Goal: Task Accomplishment & Management: Use online tool/utility

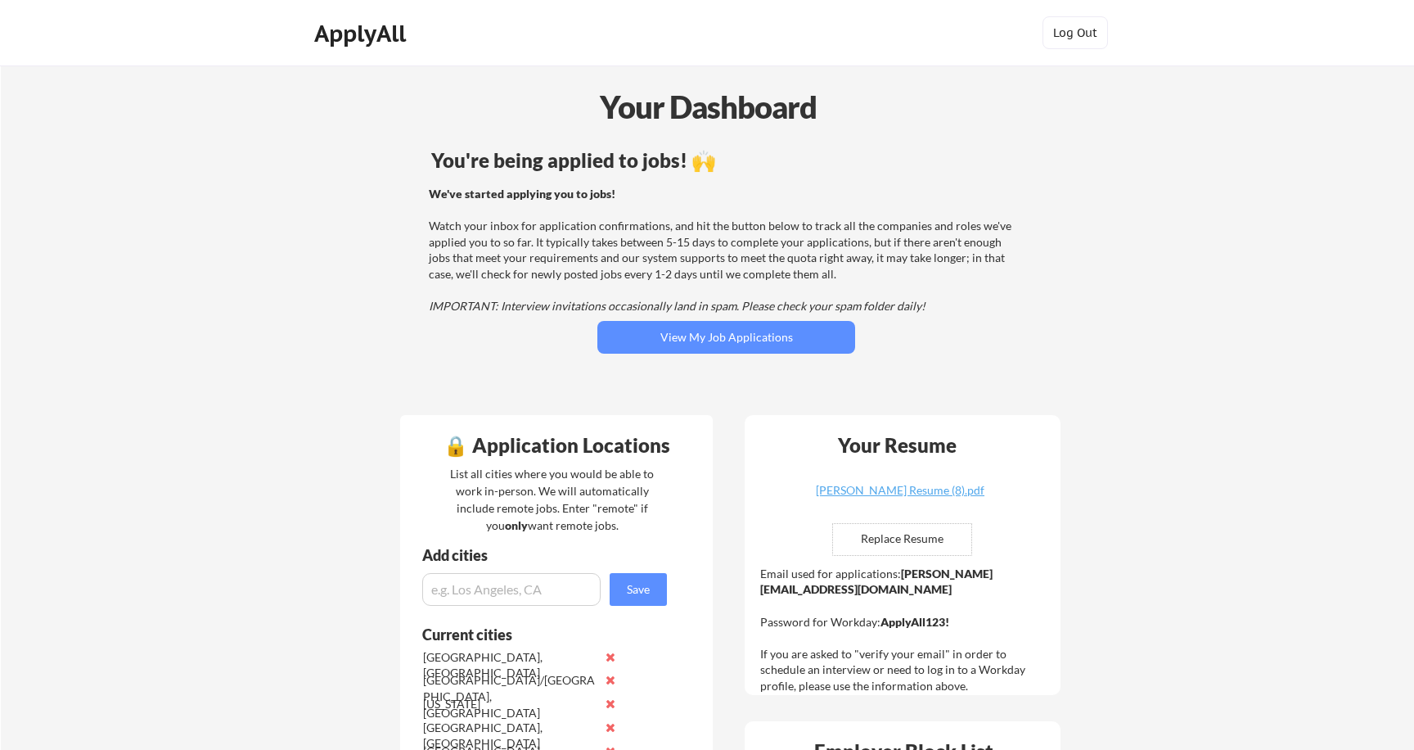
click at [903, 539] on input "file" at bounding box center [902, 539] width 138 height 31
type input "C:\fakepath\Priyank_Gupta_Resume (2).pdf"
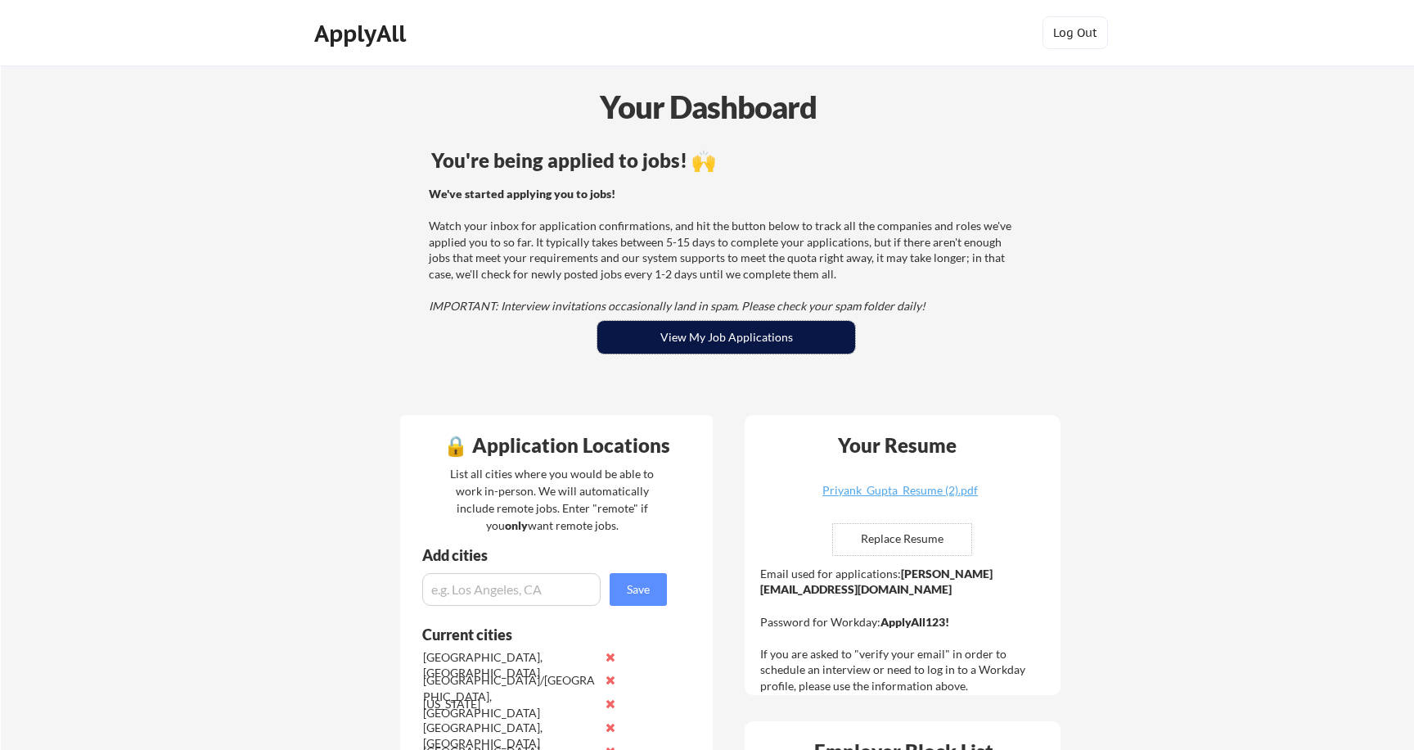
click at [754, 335] on button "View My Job Applications" at bounding box center [727, 337] width 258 height 33
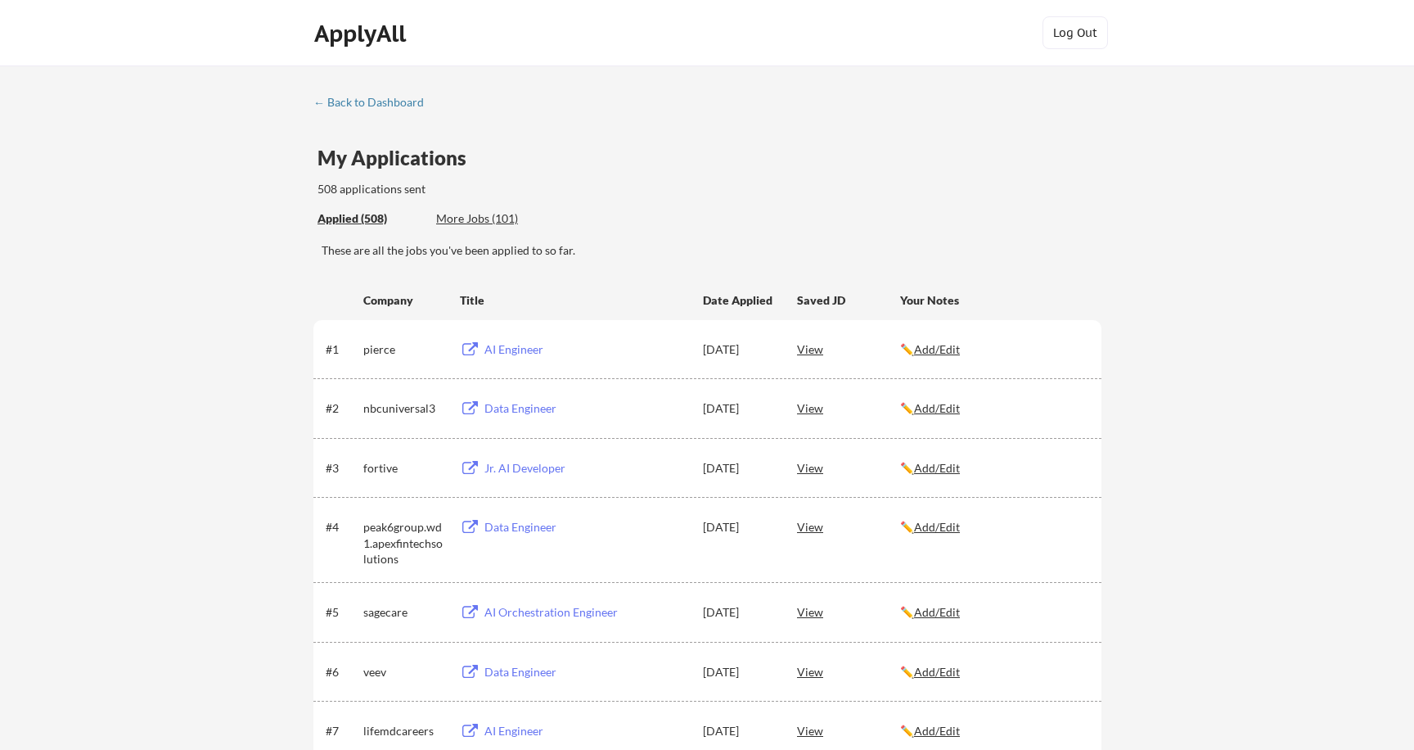
click at [489, 219] on div "More Jobs (101)" at bounding box center [496, 218] width 120 height 16
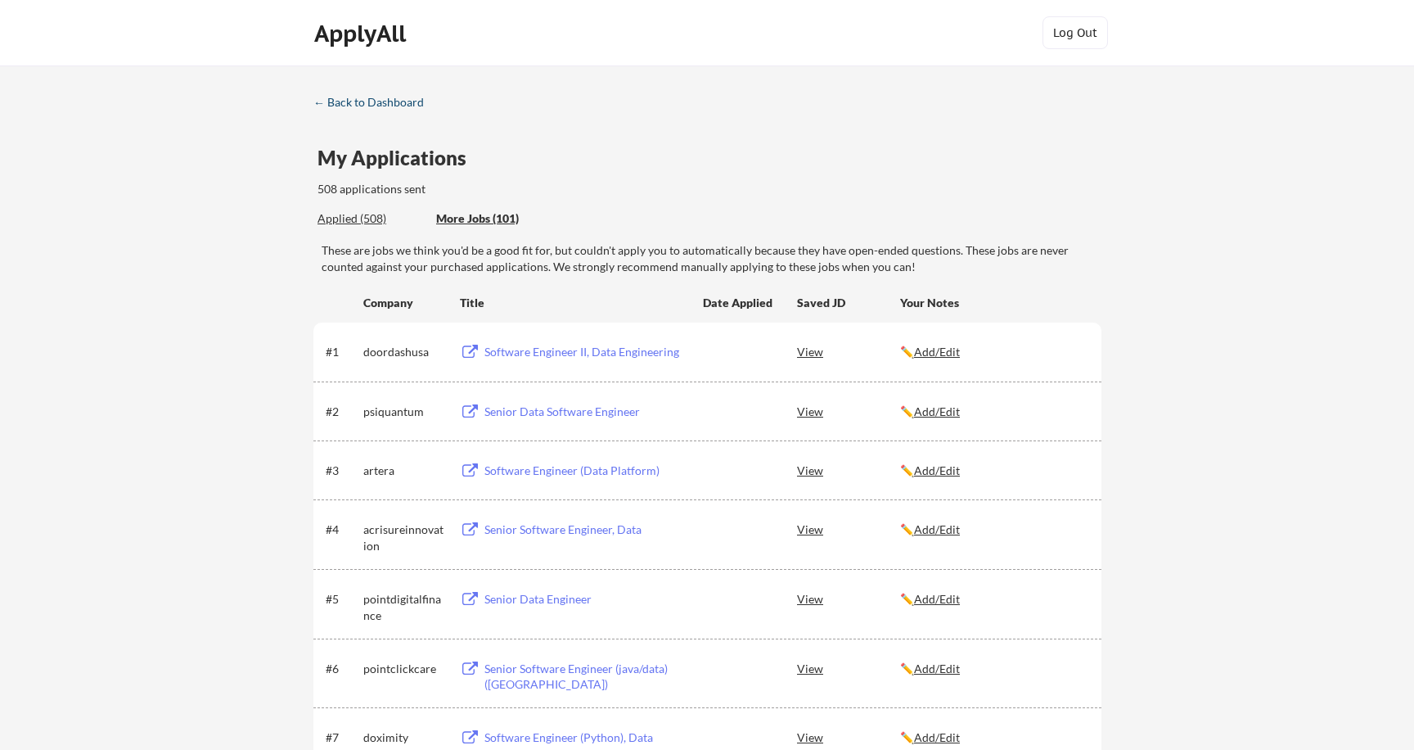
click at [368, 98] on div "← Back to Dashboard" at bounding box center [374, 102] width 123 height 11
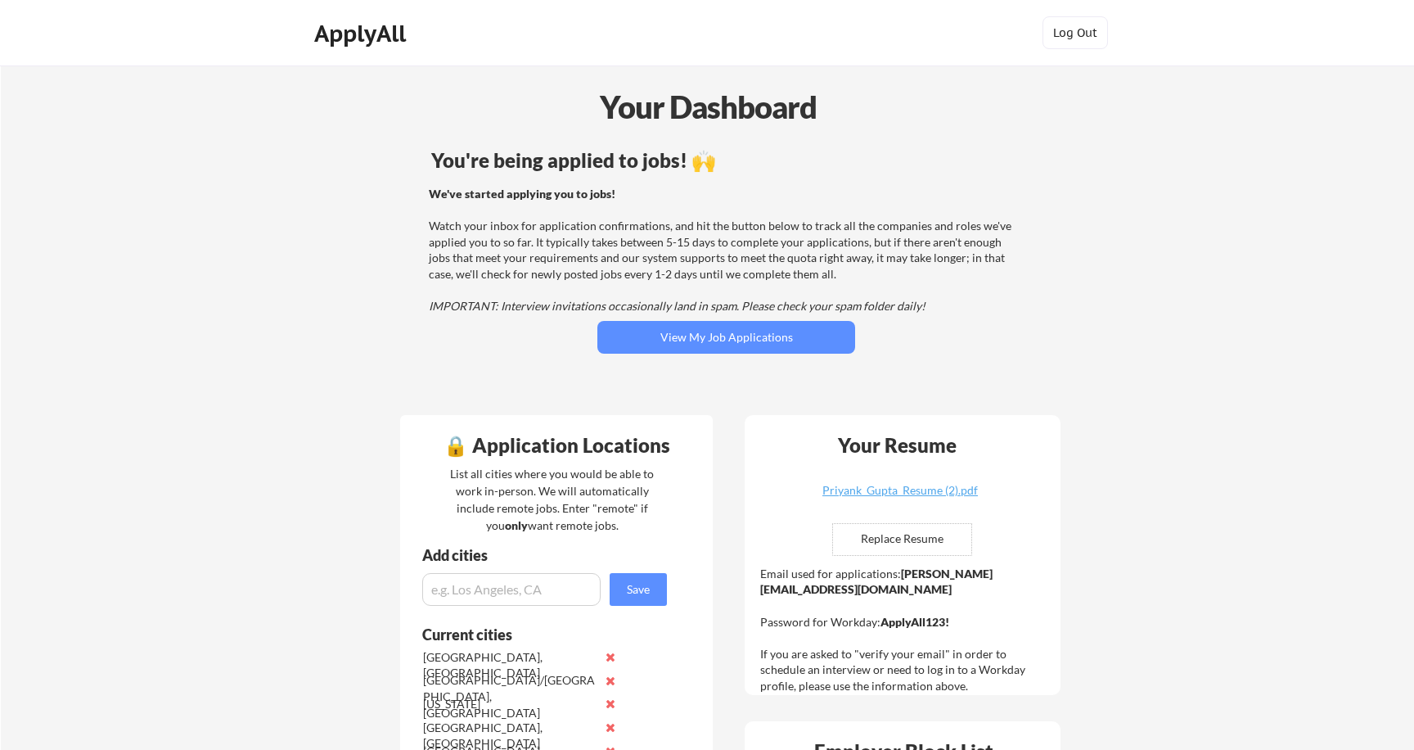
scroll to position [372, 0]
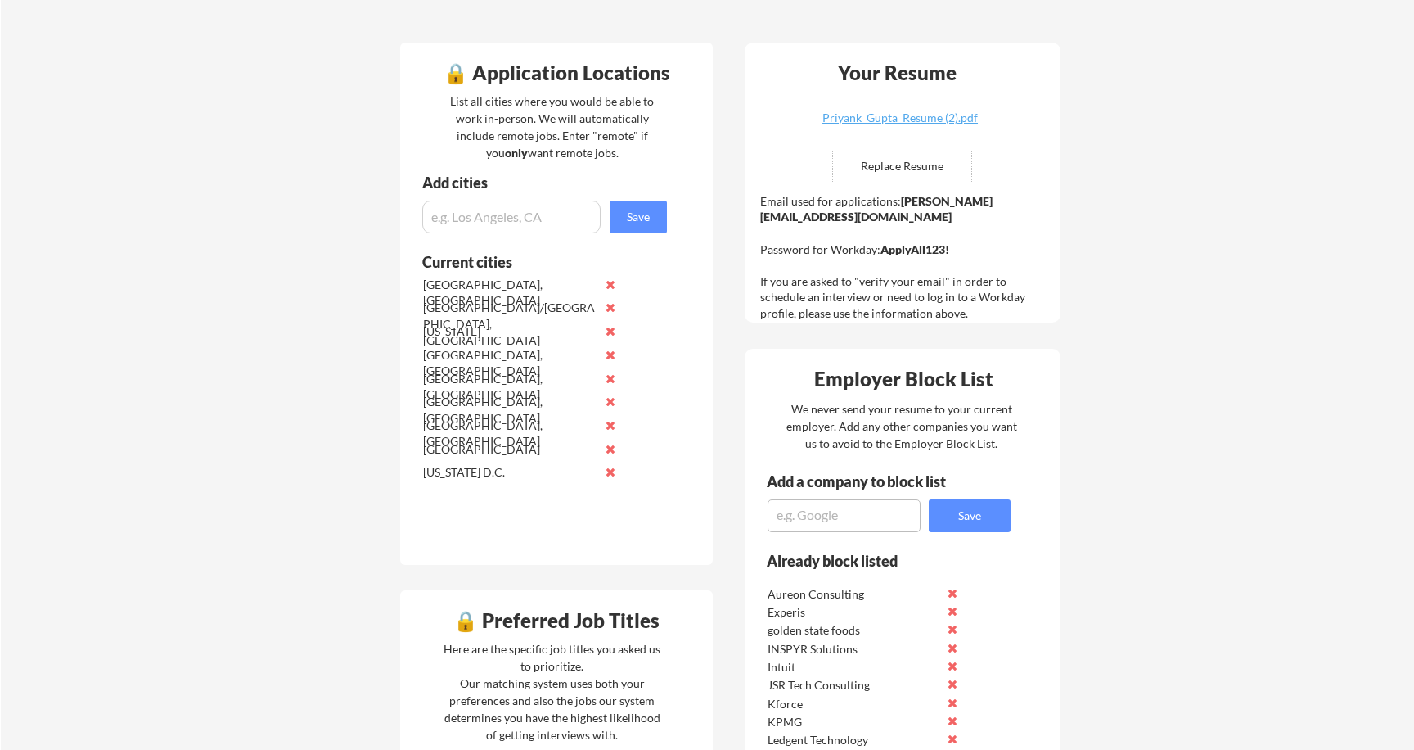
click at [571, 209] on input "input" at bounding box center [511, 217] width 178 height 33
type input "india"
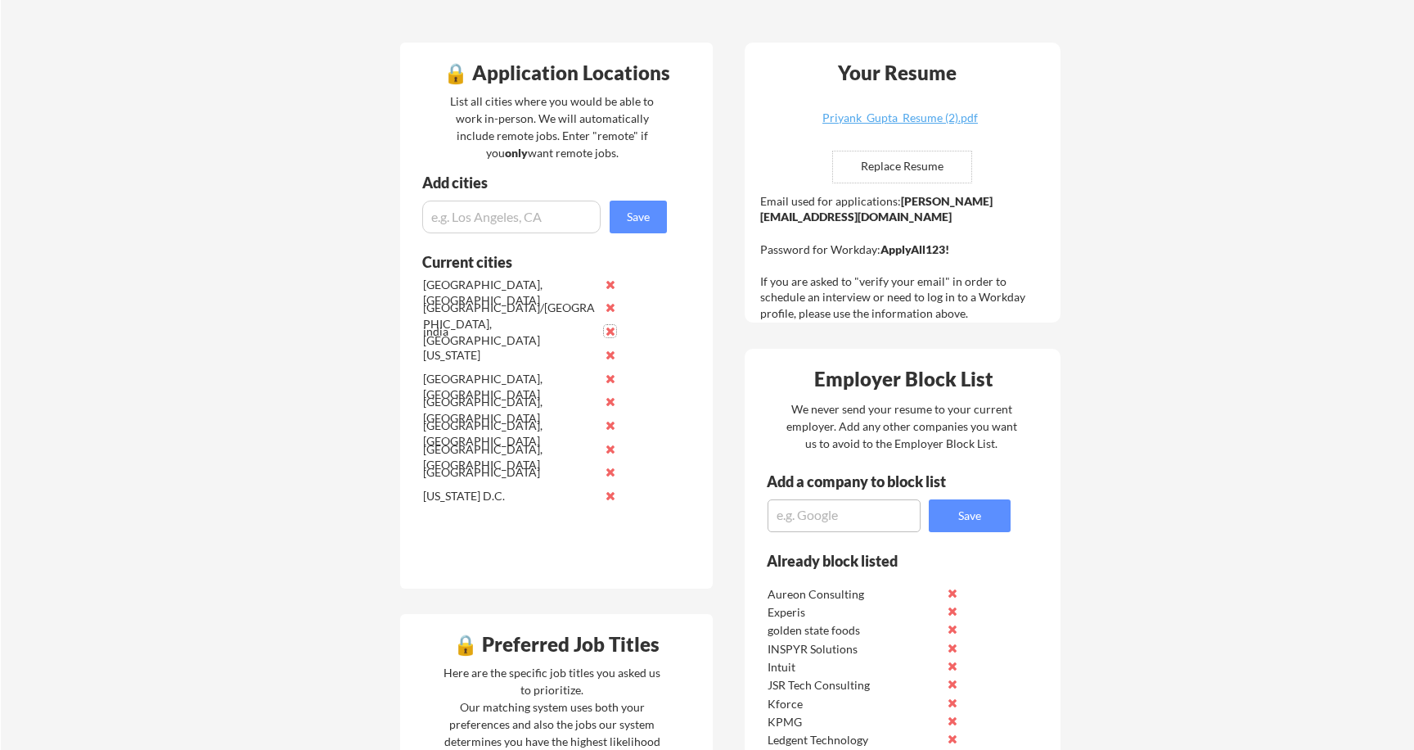
click at [610, 330] on button at bounding box center [610, 331] width 12 height 12
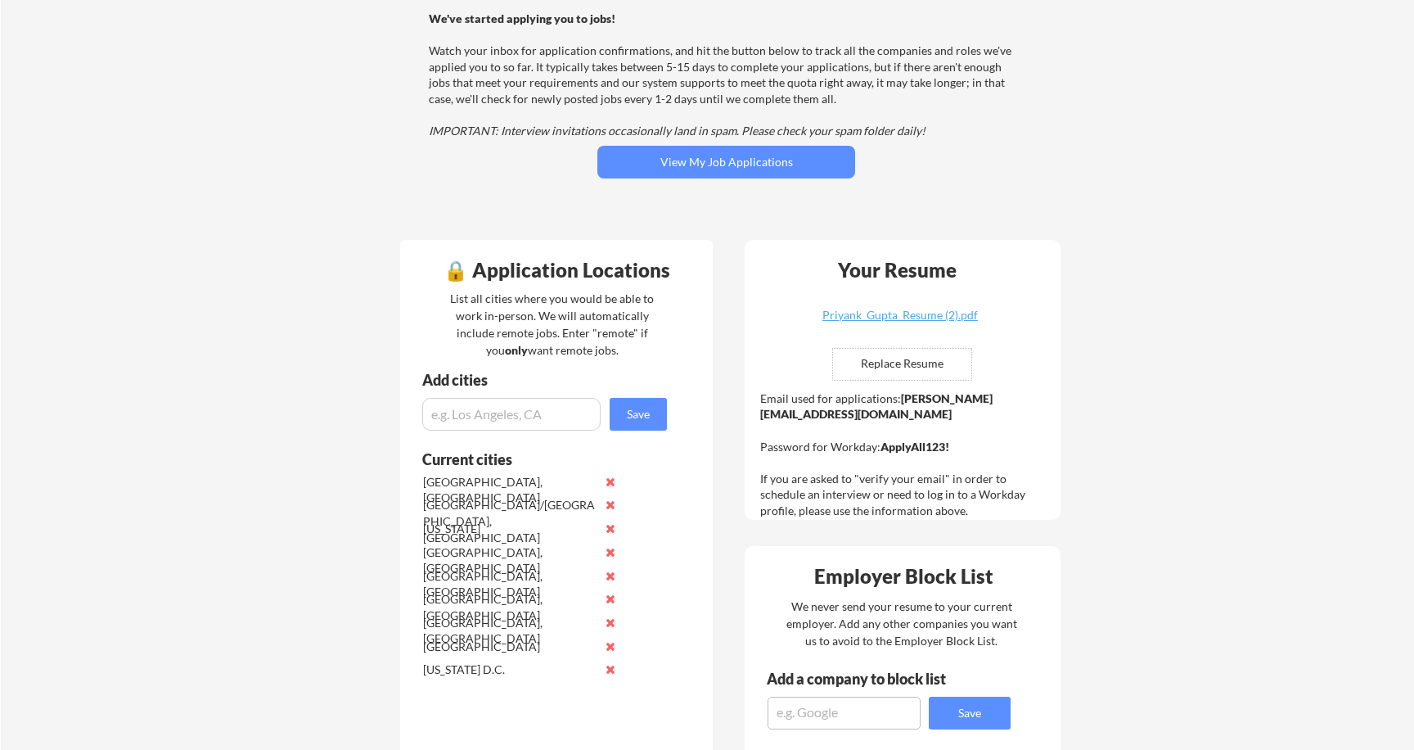
scroll to position [6, 0]
